Goal: Use online tool/utility: Utilize a website feature to perform a specific function

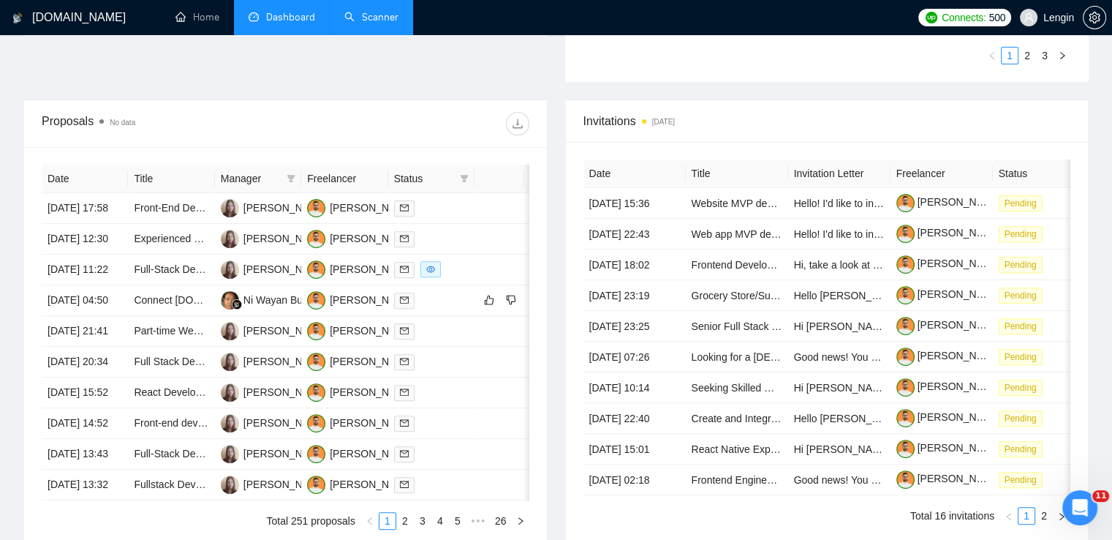
click at [371, 11] on link "Scanner" at bounding box center [371, 17] width 54 height 12
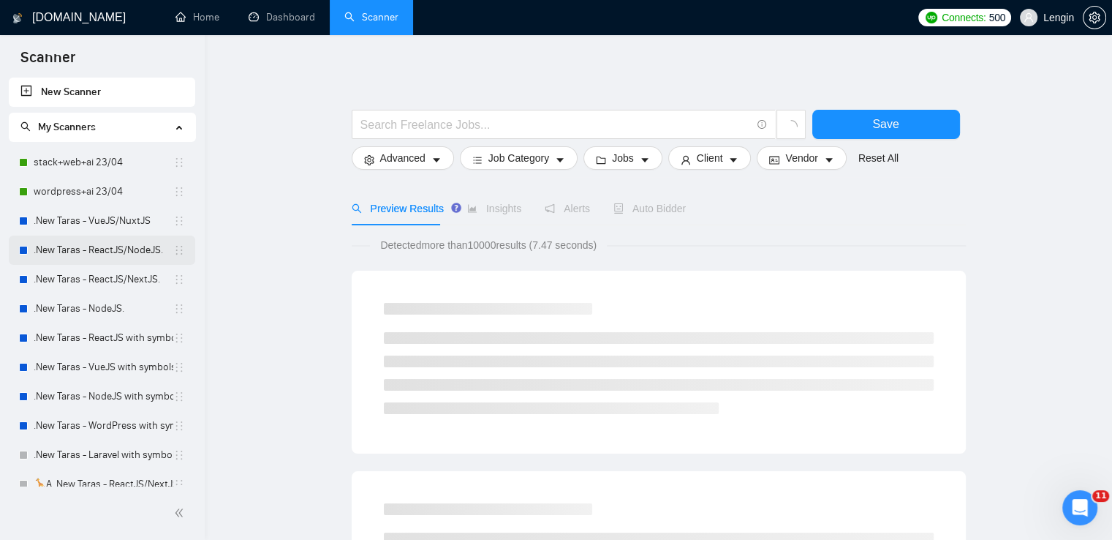
click at [108, 250] on link ".New Taras - ReactJS/NodeJS." at bounding box center [104, 249] width 140 height 29
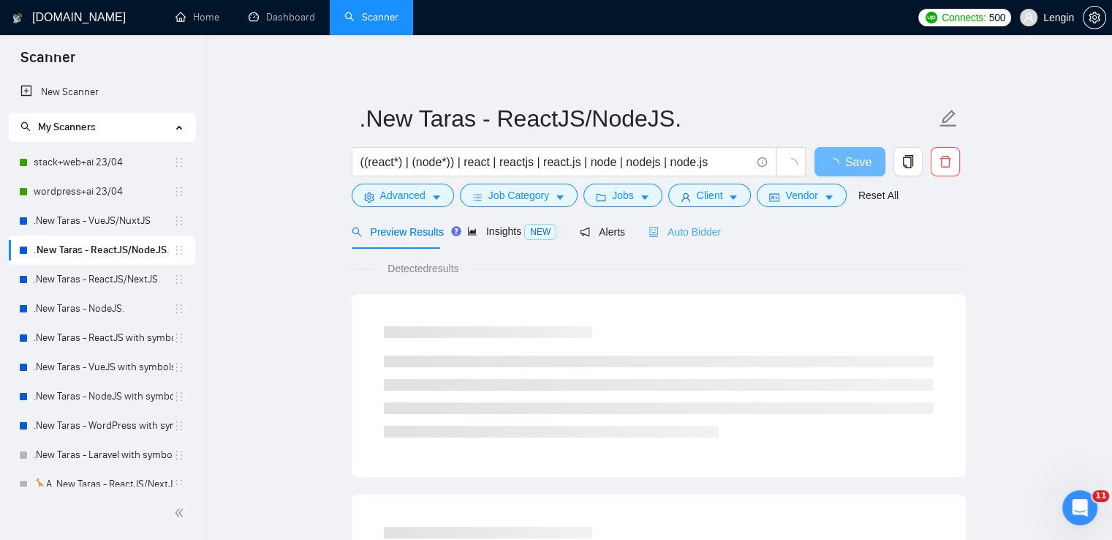
click at [698, 243] on div "Auto Bidder" at bounding box center [685, 231] width 72 height 34
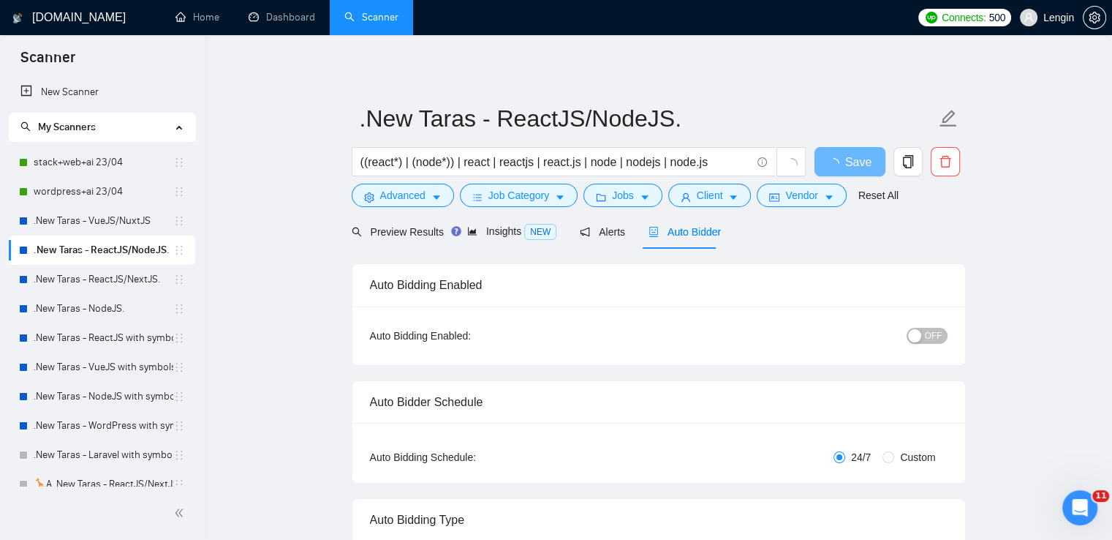
radio input "false"
radio input "true"
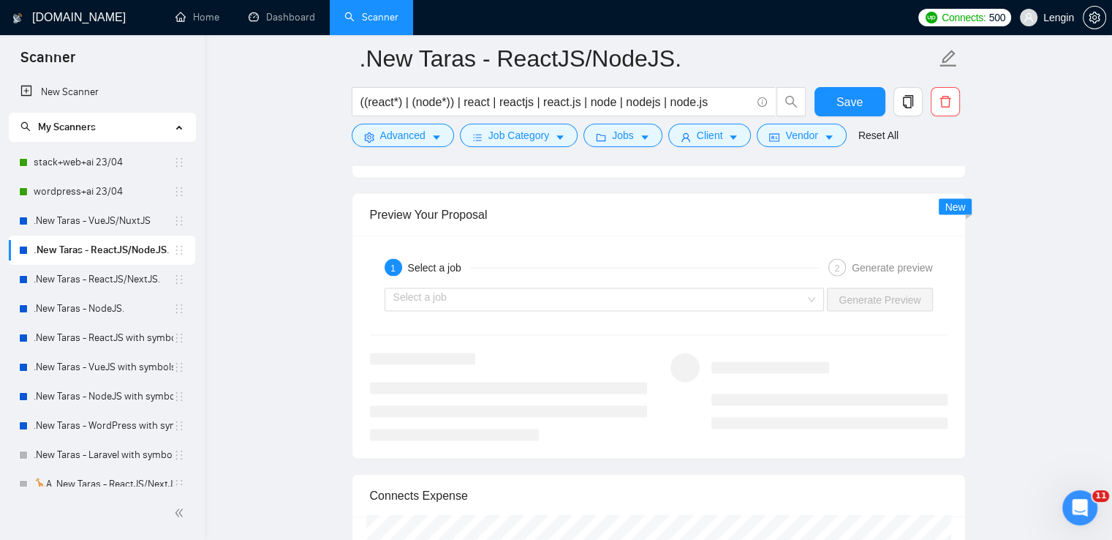
scroll to position [3021, 0]
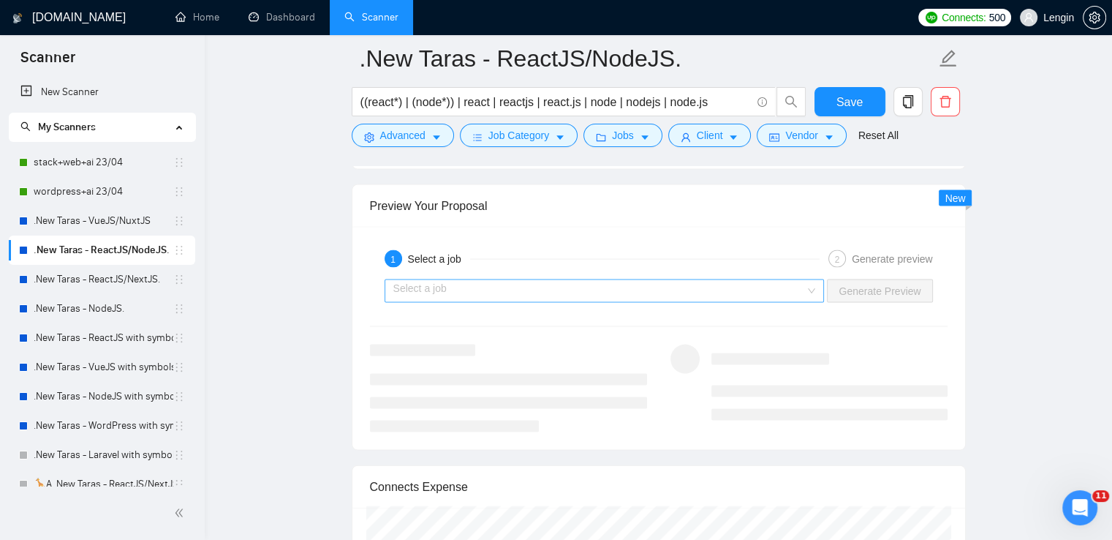
click at [815, 287] on div "Select a job" at bounding box center [605, 290] width 440 height 23
click at [137, 222] on link ".New Taras - VueJS/NuxtJS" at bounding box center [104, 220] width 140 height 29
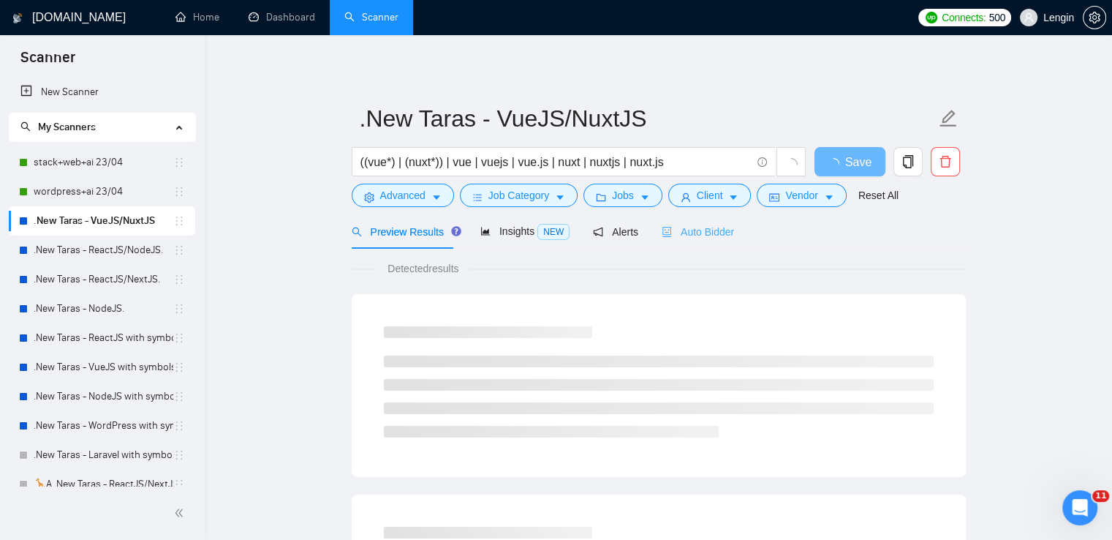
click at [717, 220] on div "Auto Bidder" at bounding box center [698, 231] width 72 height 34
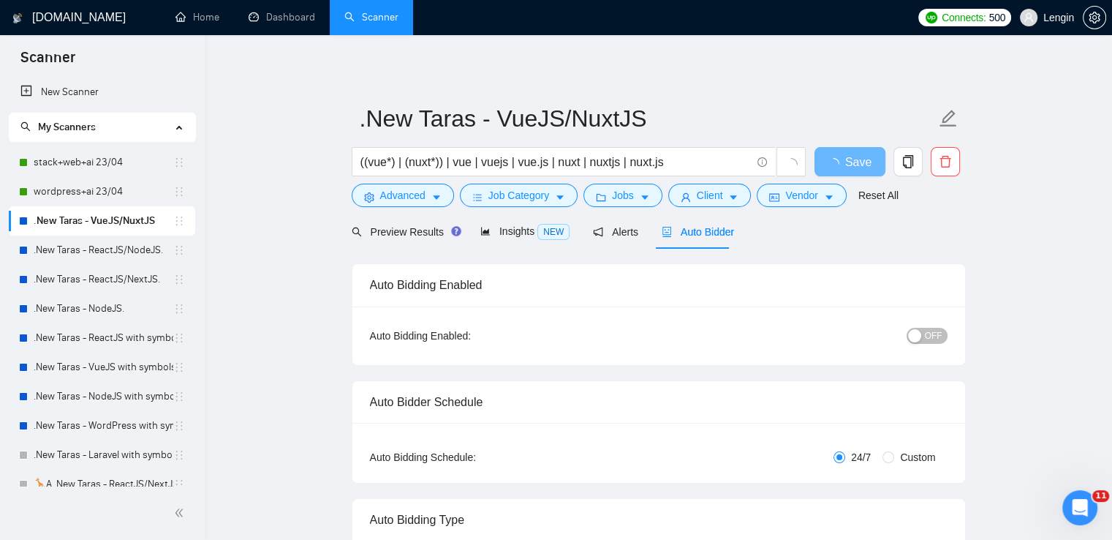
radio input "false"
radio input "true"
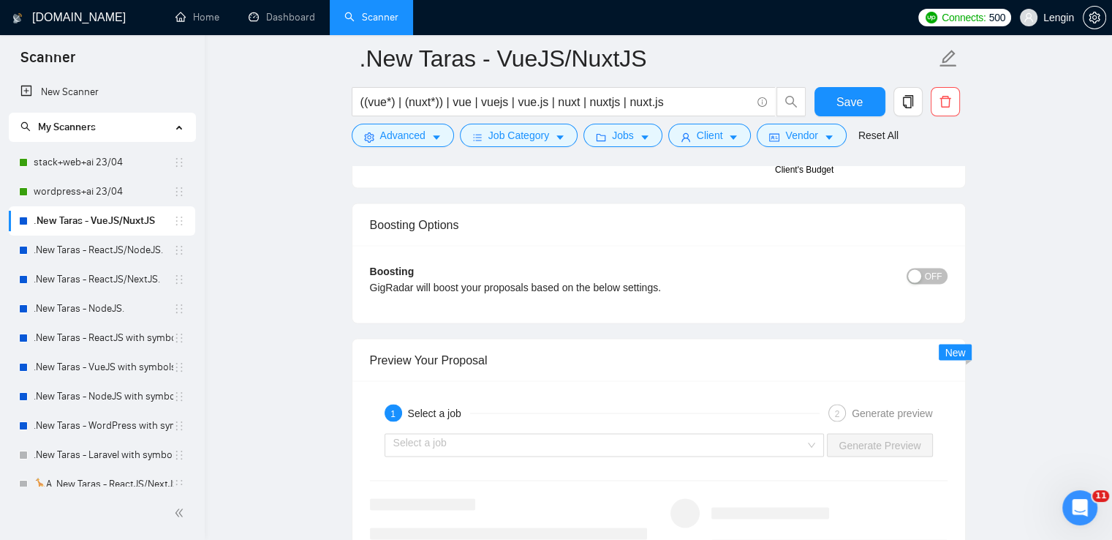
scroll to position [2913, 0]
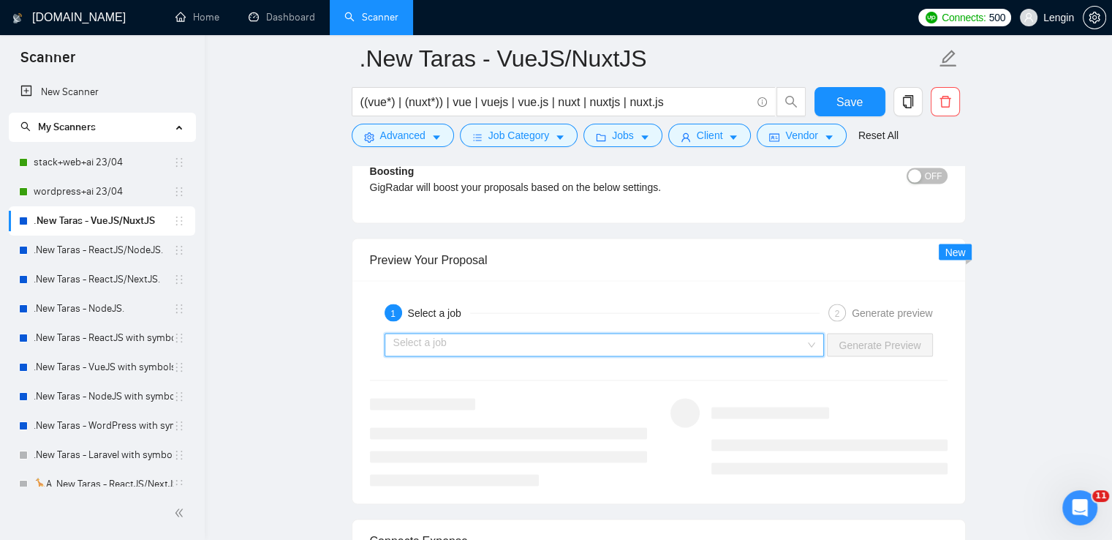
click at [806, 341] on input "search" at bounding box center [599, 345] width 412 height 22
